Goal: Task Accomplishment & Management: Manage account settings

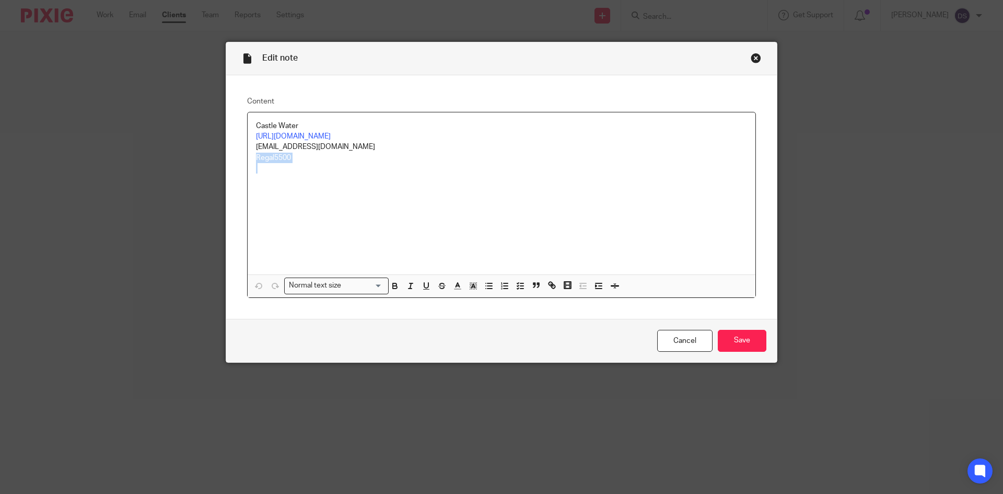
click at [751, 55] on div "Close this dialog window" at bounding box center [756, 58] width 10 height 10
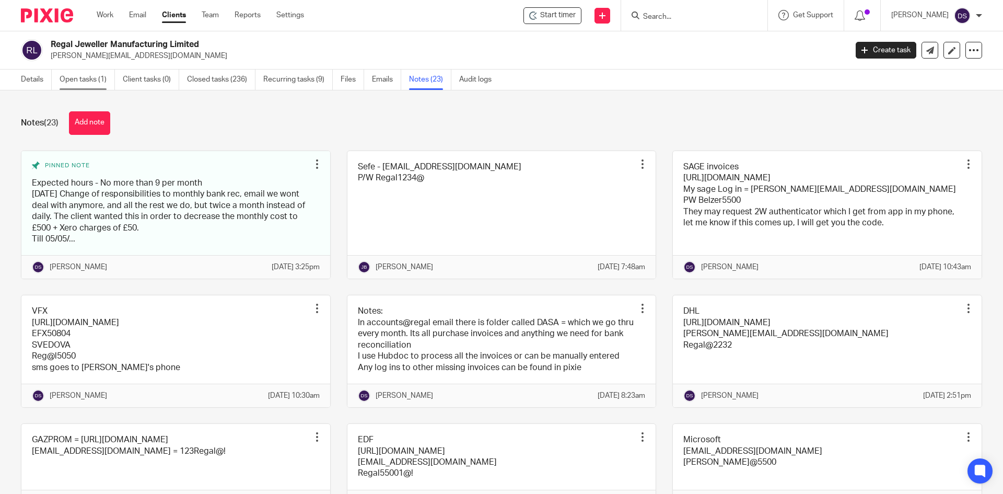
click at [87, 82] on link "Open tasks (1)" at bounding box center [87, 79] width 55 height 20
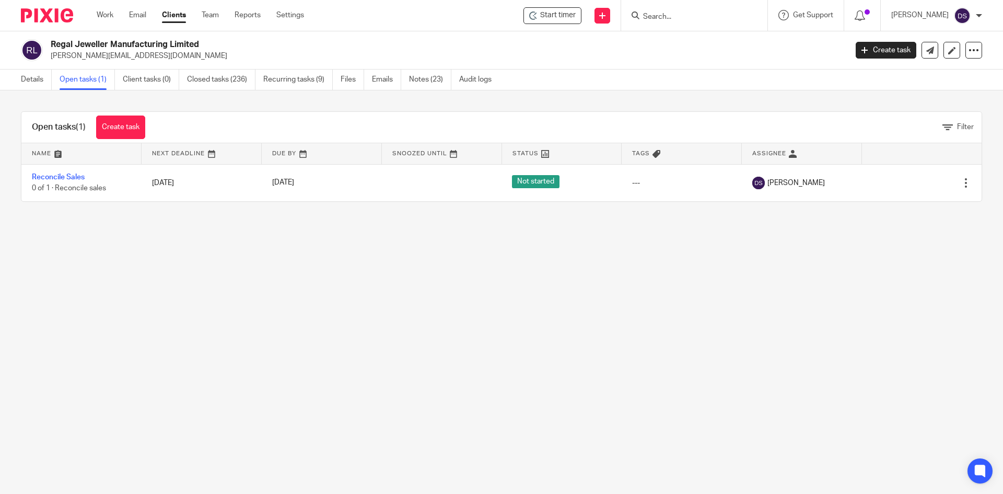
click at [686, 15] on input "Search" at bounding box center [689, 17] width 94 height 9
click at [104, 18] on link "Work" at bounding box center [105, 15] width 17 height 10
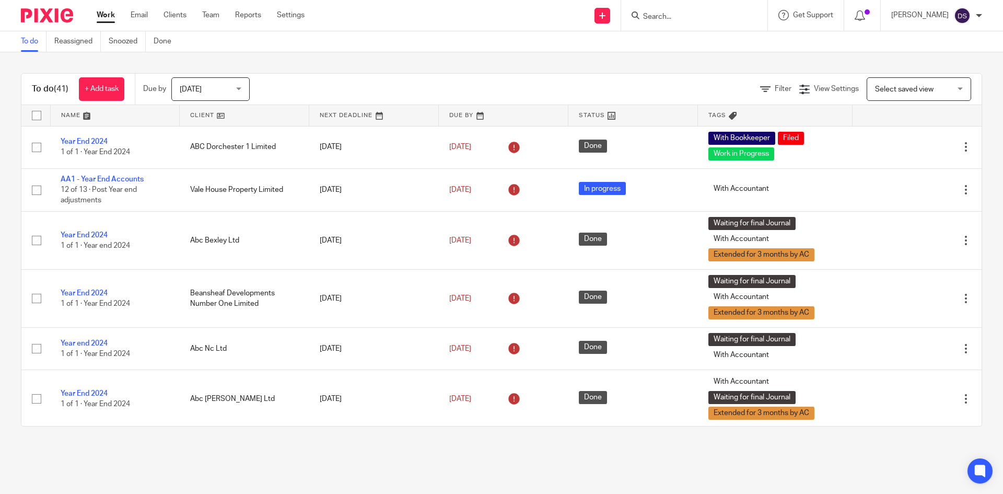
click at [875, 93] on span "Select saved view" at bounding box center [913, 89] width 76 height 22
click at [775, 90] on span "Filter" at bounding box center [783, 88] width 17 height 7
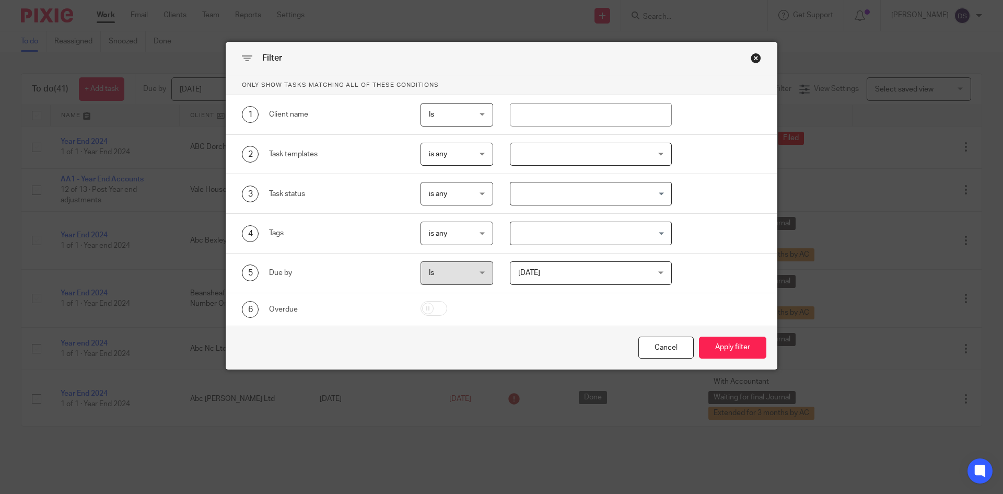
click at [752, 54] on div "Close this dialog window" at bounding box center [756, 58] width 10 height 10
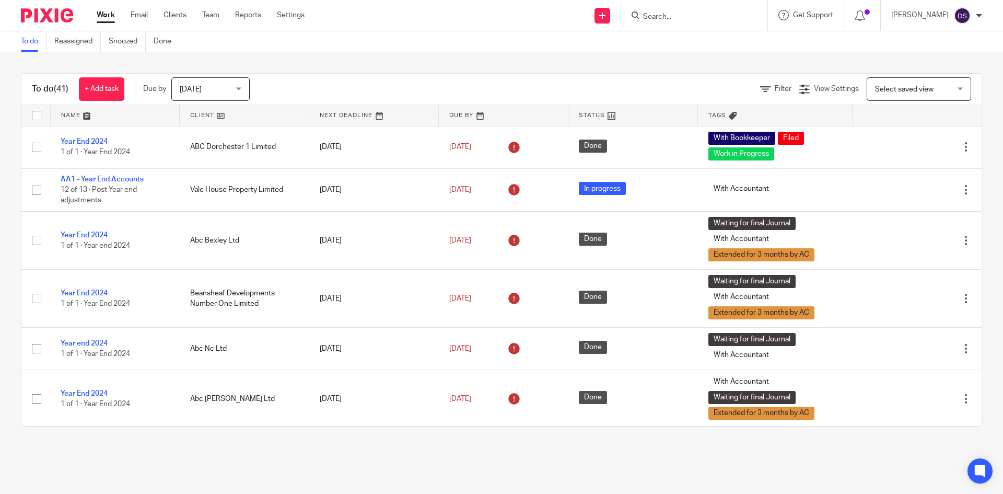
click at [215, 92] on span "Today" at bounding box center [207, 89] width 55 height 22
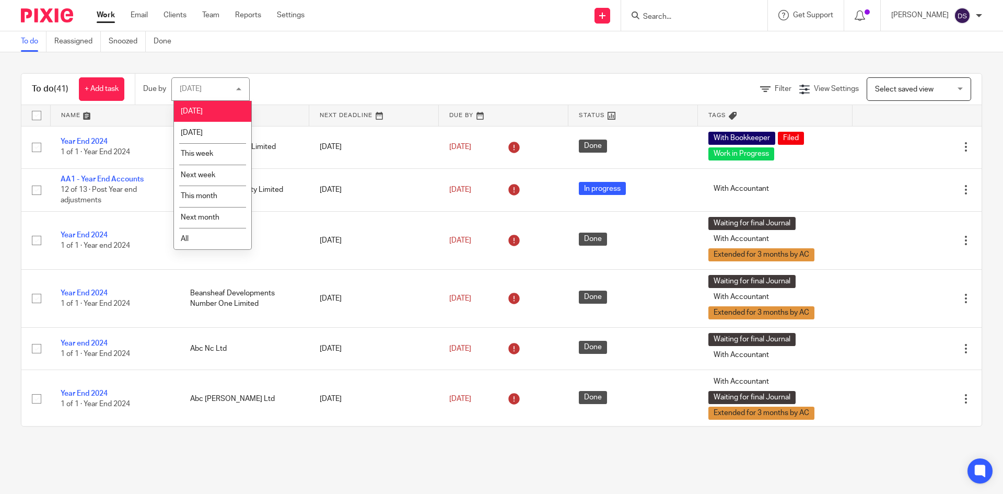
click at [215, 92] on div "Today Today" at bounding box center [210, 89] width 78 height 24
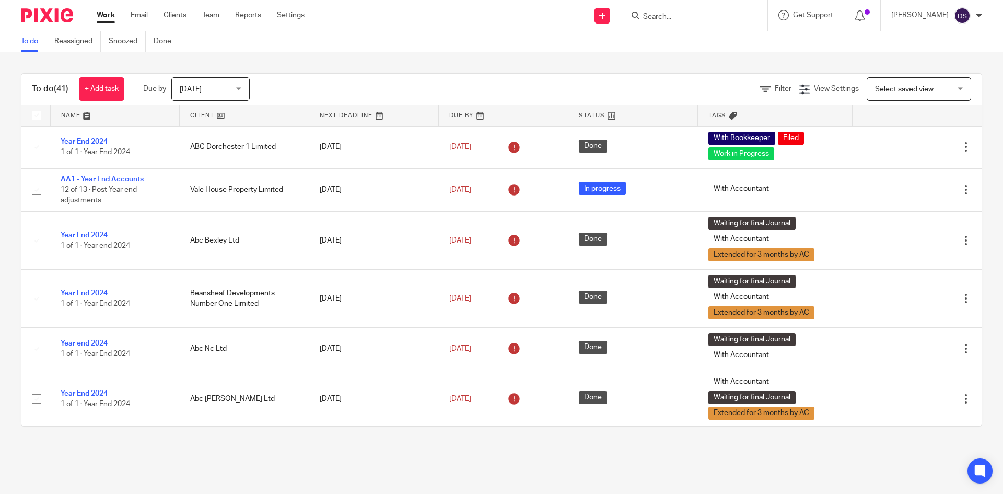
click at [215, 92] on span "[DATE]" at bounding box center [207, 89] width 55 height 22
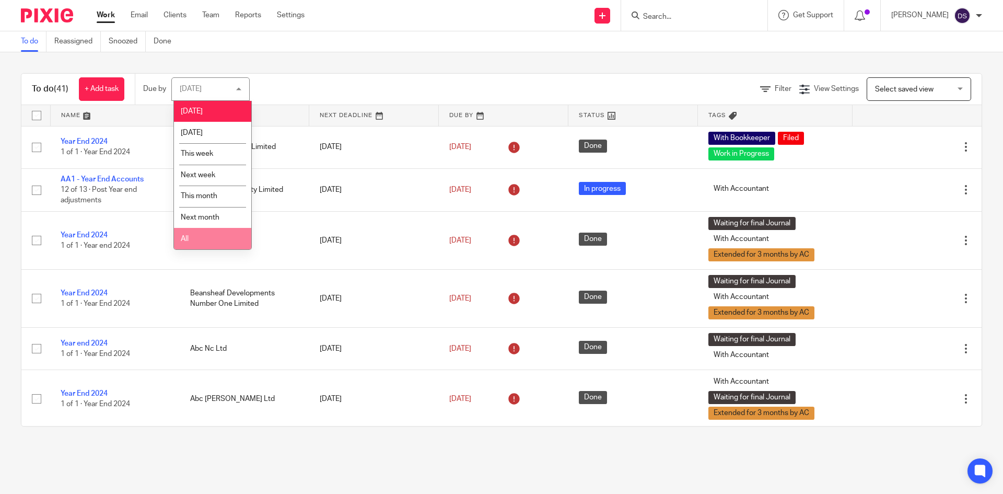
click at [204, 237] on li "All" at bounding box center [212, 238] width 77 height 21
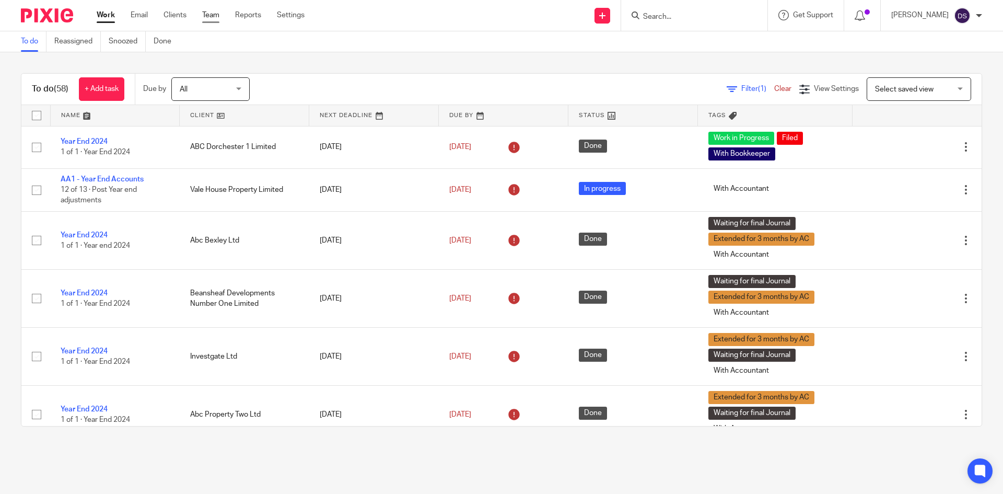
click at [216, 14] on link "Team" at bounding box center [210, 15] width 17 height 10
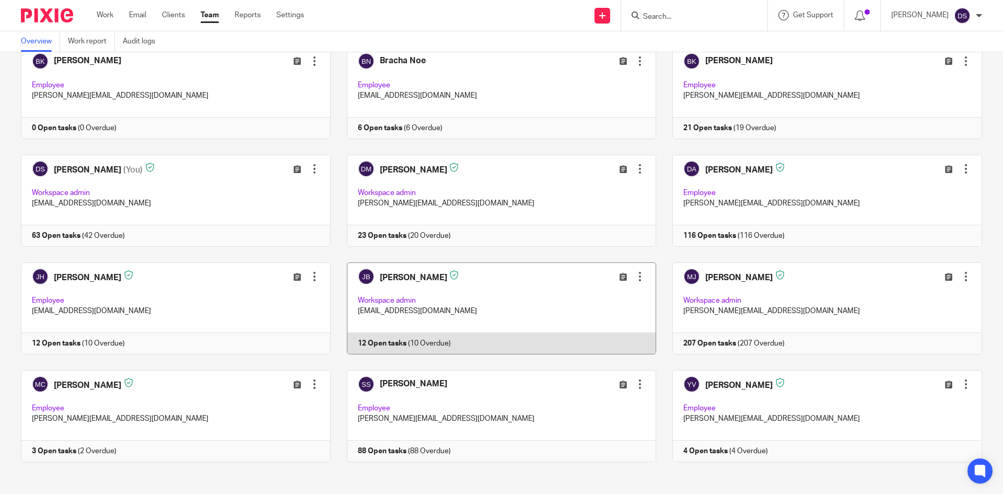
scroll to position [70, 0]
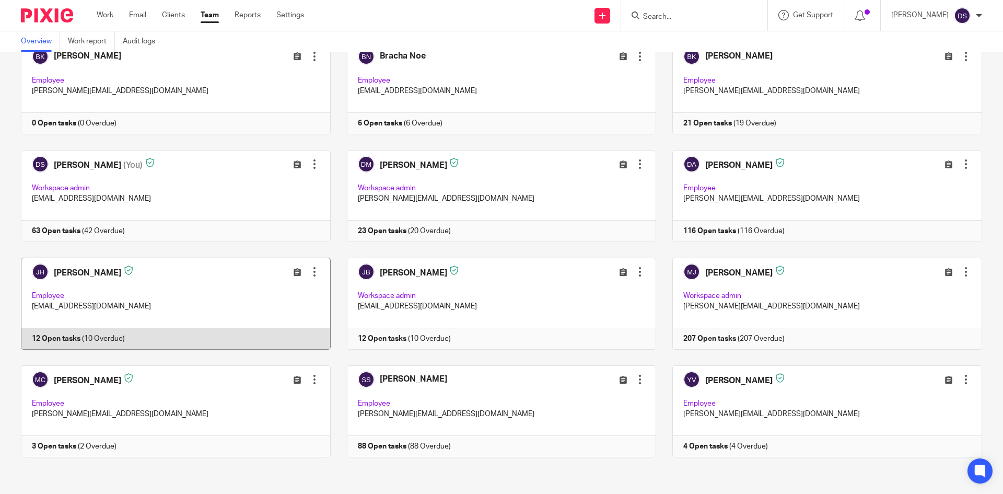
click at [92, 275] on link at bounding box center [168, 304] width 326 height 92
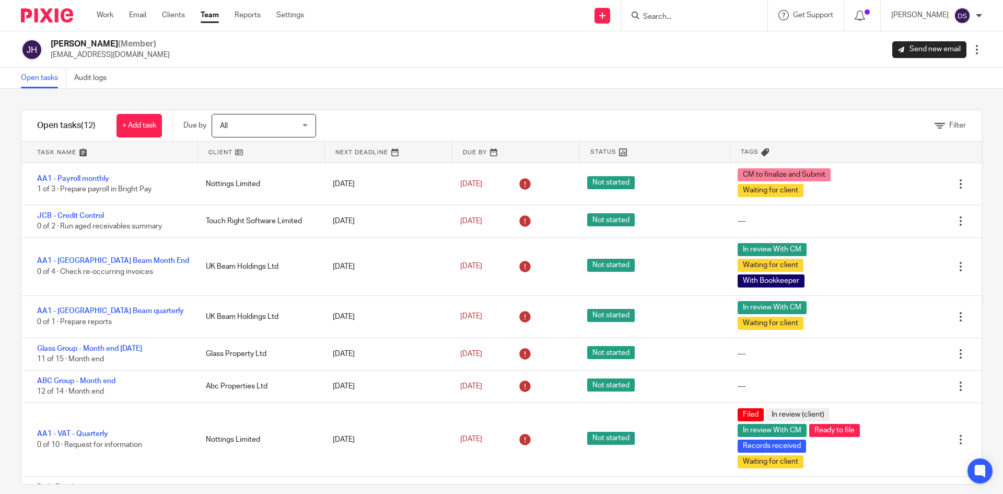
click at [679, 15] on input "Search" at bounding box center [689, 17] width 94 height 9
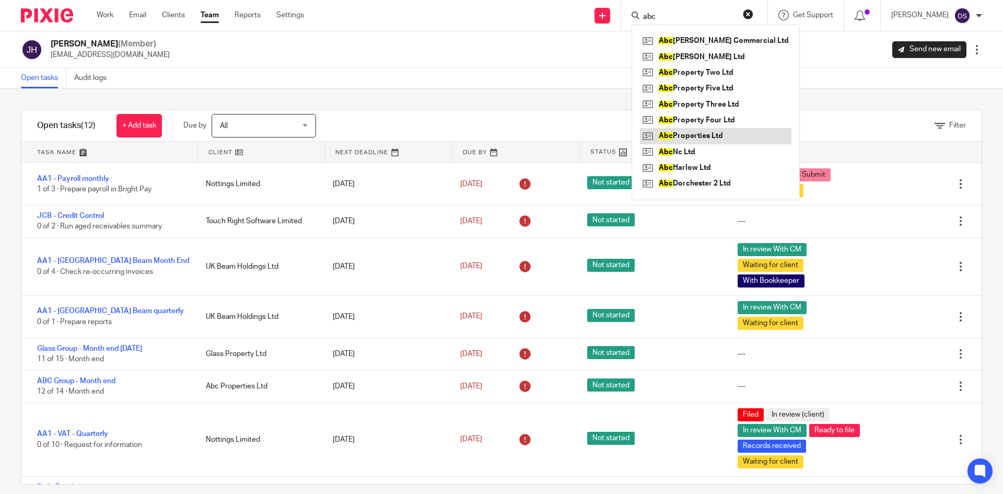
type input "abc"
click at [686, 130] on link at bounding box center [716, 136] width 152 height 16
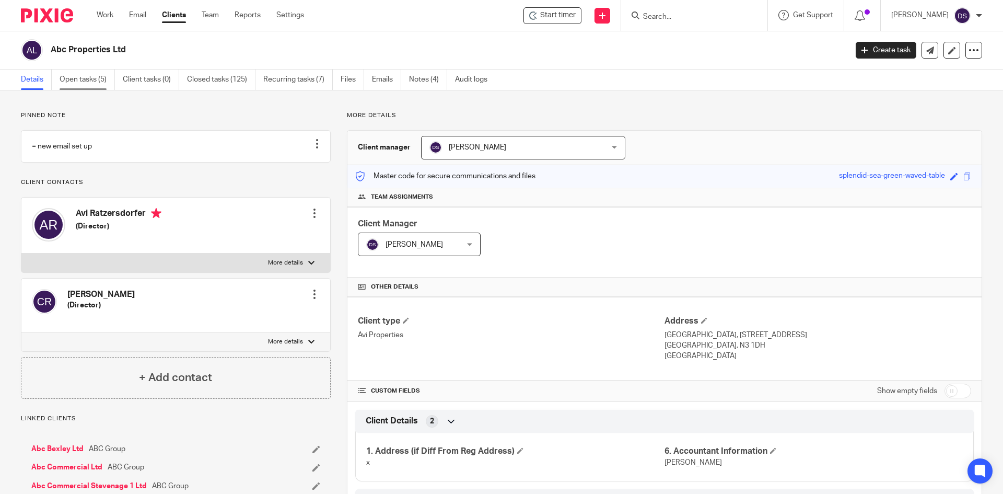
click at [90, 78] on link "Open tasks (5)" at bounding box center [87, 79] width 55 height 20
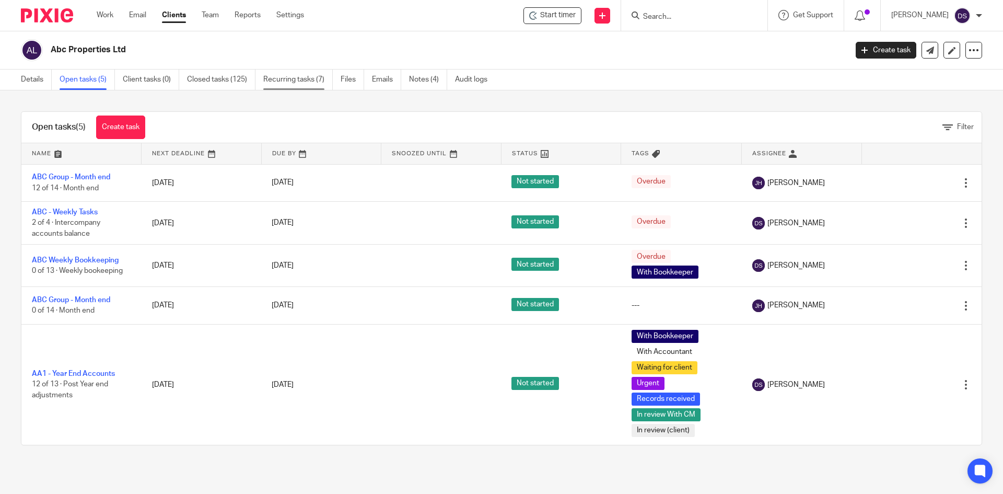
click at [276, 80] on link "Recurring tasks (7)" at bounding box center [297, 79] width 69 height 20
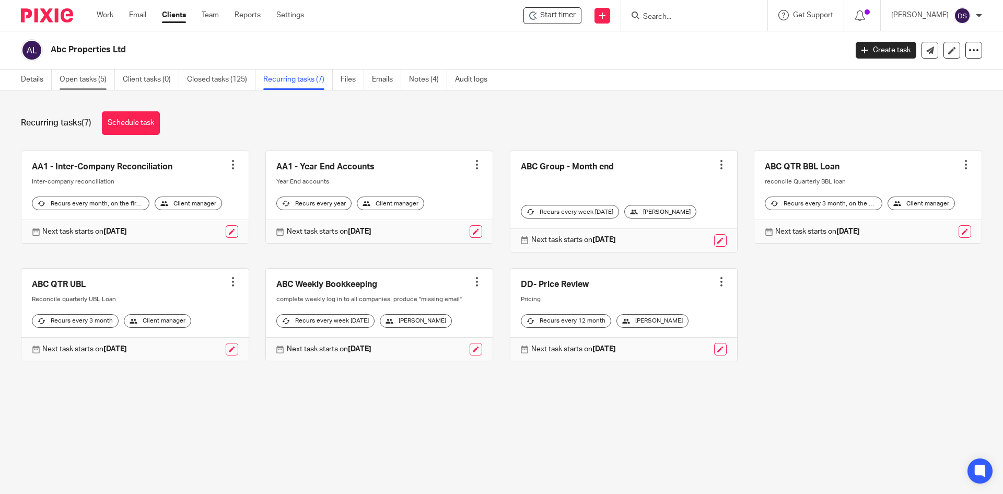
click at [90, 80] on link "Open tasks (5)" at bounding box center [87, 79] width 55 height 20
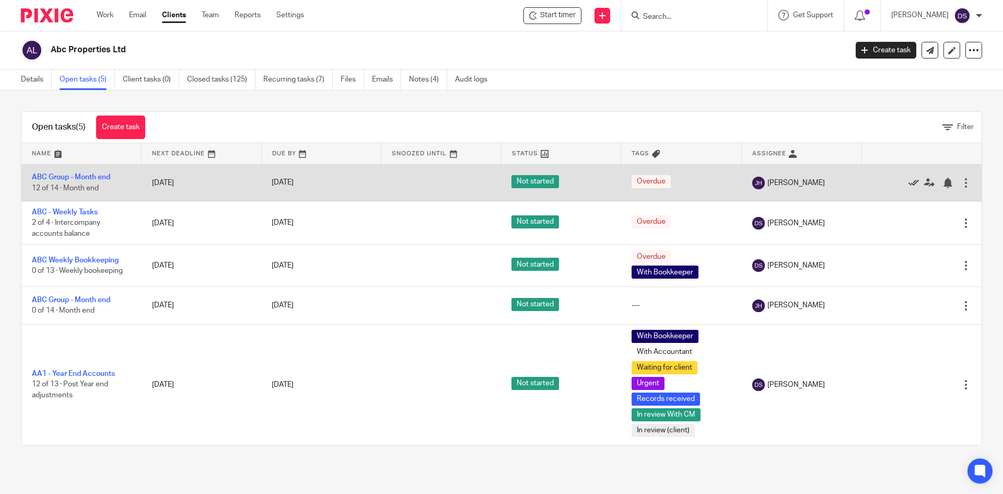
click at [909, 184] on icon at bounding box center [914, 183] width 10 height 10
